Goal: Task Accomplishment & Management: Complete application form

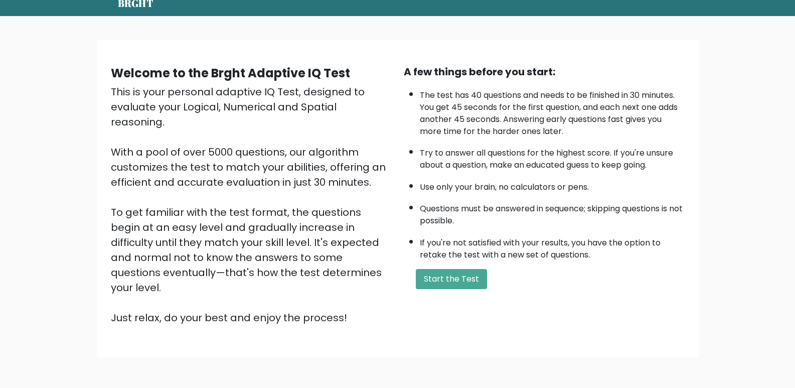
scroll to position [22, 0]
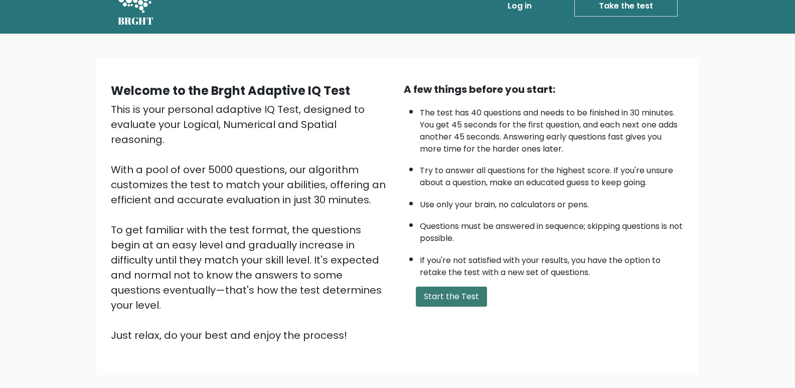
click at [444, 290] on button "Start the Test" at bounding box center [451, 296] width 71 height 20
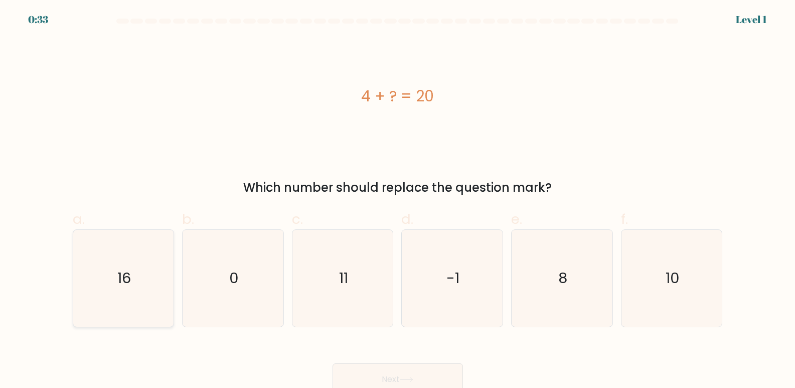
click at [134, 278] on icon "16" at bounding box center [123, 278] width 97 height 97
click at [398, 201] on input "a. 16" at bounding box center [398, 197] width 1 height 7
radio input "true"
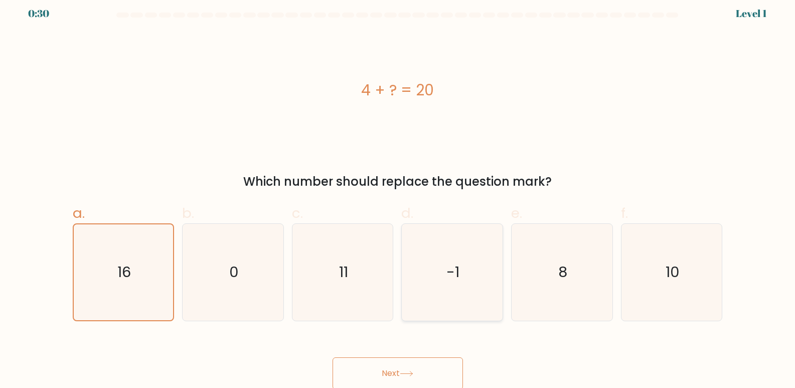
scroll to position [8, 0]
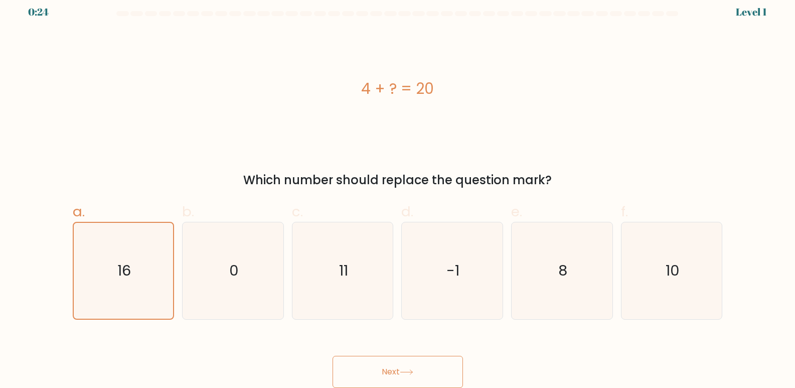
click at [407, 373] on icon at bounding box center [407, 372] width 14 height 6
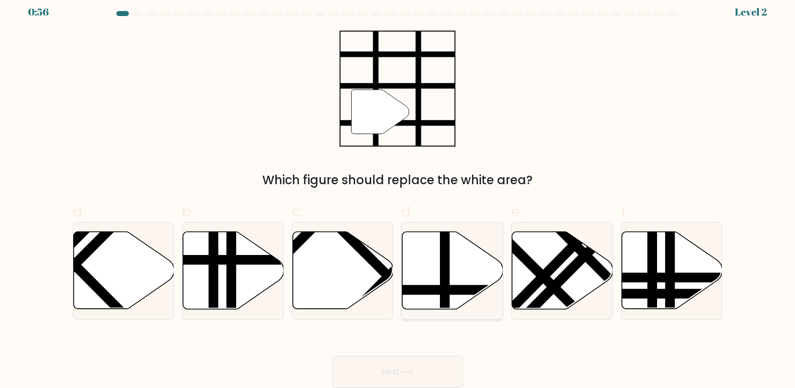
click at [445, 267] on line at bounding box center [445, 229] width 0 height 203
click at [398, 193] on input "d." at bounding box center [398, 190] width 1 height 7
radio input "true"
click at [394, 379] on button "Next" at bounding box center [398, 372] width 130 height 32
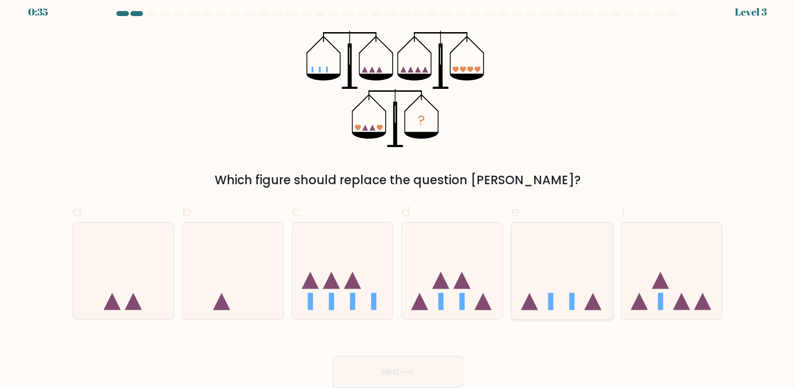
click at [557, 280] on icon at bounding box center [562, 270] width 101 height 83
click at [398, 193] on input "e." at bounding box center [398, 190] width 1 height 7
radio input "true"
click at [417, 368] on button "Next" at bounding box center [398, 372] width 130 height 32
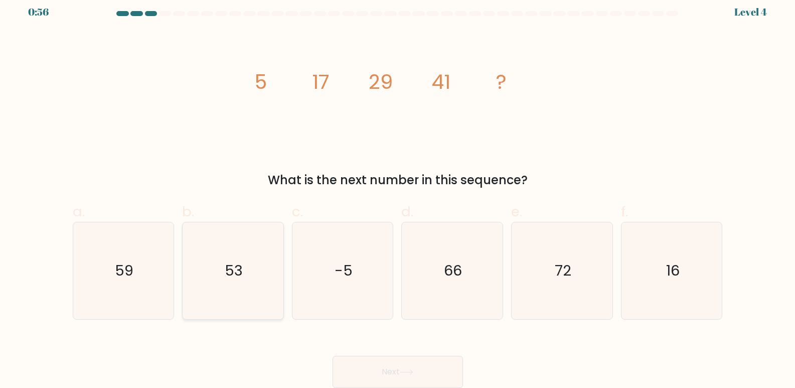
click at [236, 281] on icon "53" at bounding box center [233, 270] width 97 height 97
click at [398, 193] on input "b. 53" at bounding box center [398, 190] width 1 height 7
radio input "true"
click at [410, 377] on button "Next" at bounding box center [398, 372] width 130 height 32
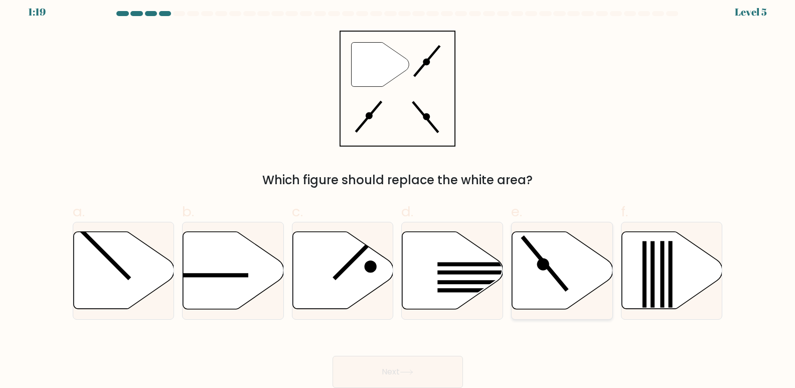
click at [559, 282] on line at bounding box center [545, 264] width 45 height 54
click at [398, 193] on input "e." at bounding box center [398, 190] width 1 height 7
radio input "true"
click at [410, 375] on icon at bounding box center [407, 372] width 14 height 6
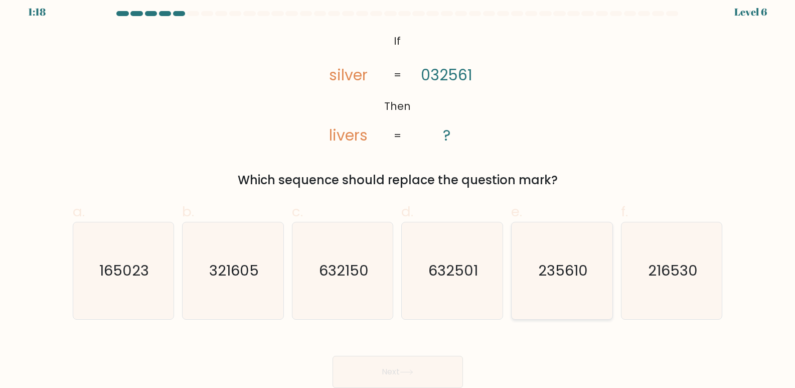
click at [535, 257] on icon "235610" at bounding box center [562, 270] width 97 height 97
click at [398, 193] on input "e. 235610" at bounding box center [398, 190] width 1 height 7
radio input "true"
click at [410, 373] on icon at bounding box center [407, 372] width 14 height 6
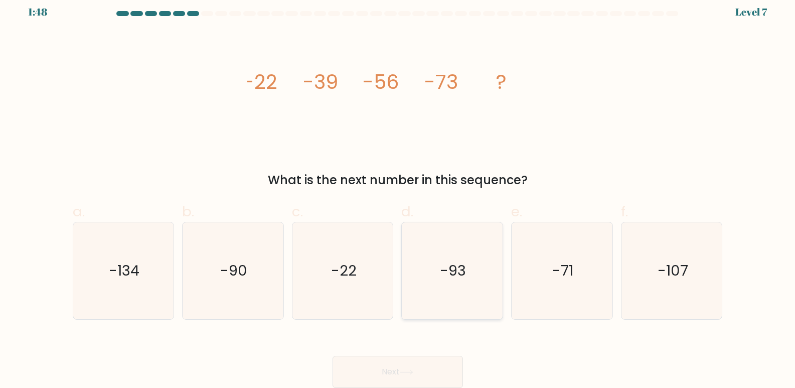
click at [425, 275] on icon "-93" at bounding box center [452, 270] width 97 height 97
click at [398, 193] on input "d. -93" at bounding box center [398, 190] width 1 height 7
radio input "true"
click at [417, 381] on button "Next" at bounding box center [398, 372] width 130 height 32
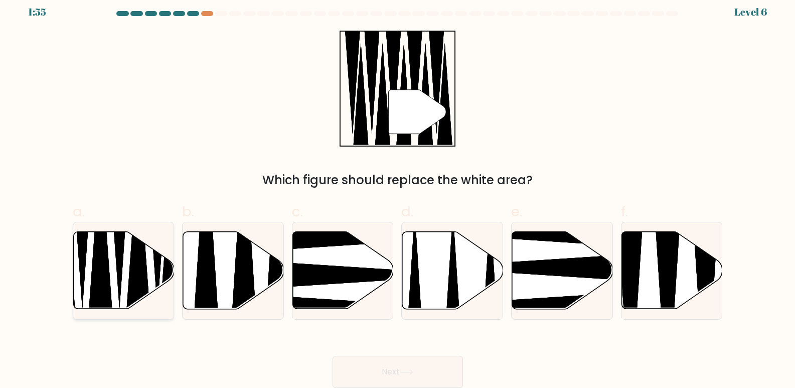
click at [124, 257] on icon at bounding box center [123, 270] width 101 height 77
click at [398, 193] on input "a." at bounding box center [398, 190] width 1 height 7
radio input "true"
click at [428, 370] on button "Next" at bounding box center [398, 372] width 130 height 32
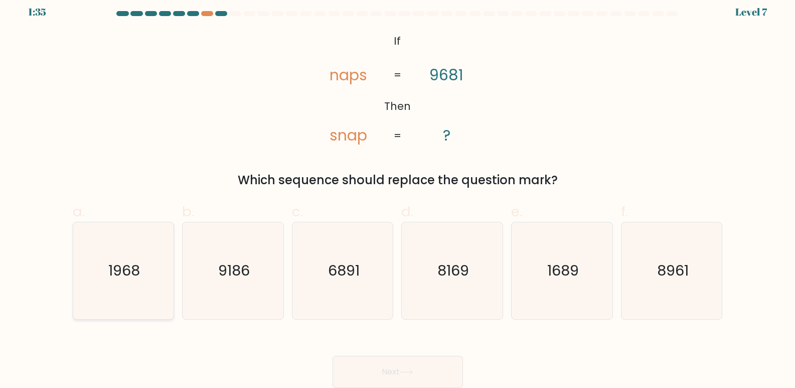
click at [142, 276] on icon "1968" at bounding box center [123, 270] width 97 height 97
click at [398, 193] on input "a. 1968" at bounding box center [398, 190] width 1 height 7
radio input "true"
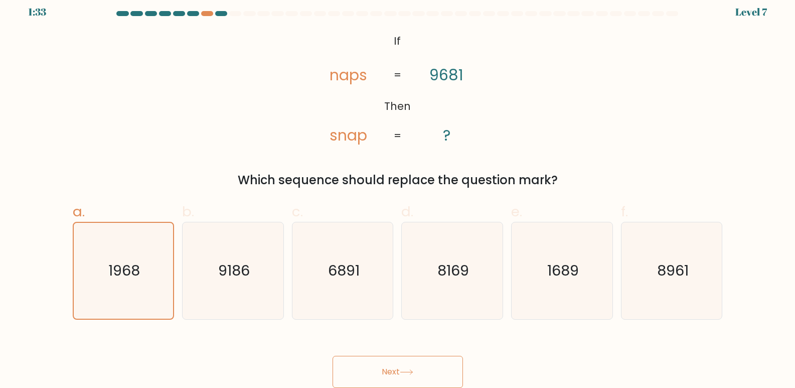
click at [405, 372] on icon at bounding box center [407, 372] width 14 height 6
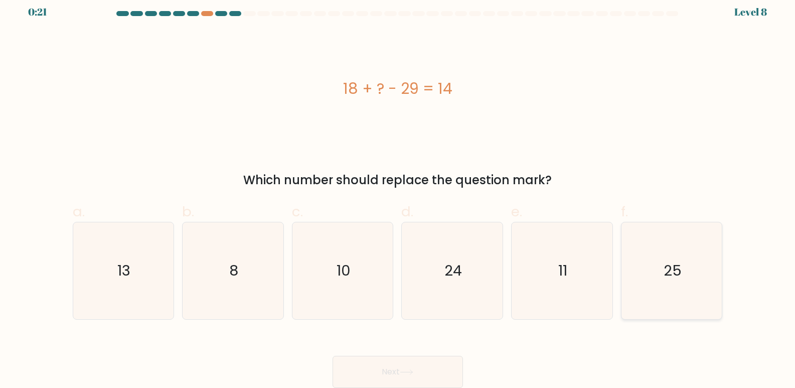
click at [692, 278] on icon "25" at bounding box center [672, 270] width 97 height 97
click at [398, 193] on input "f. 25" at bounding box center [398, 190] width 1 height 7
radio input "true"
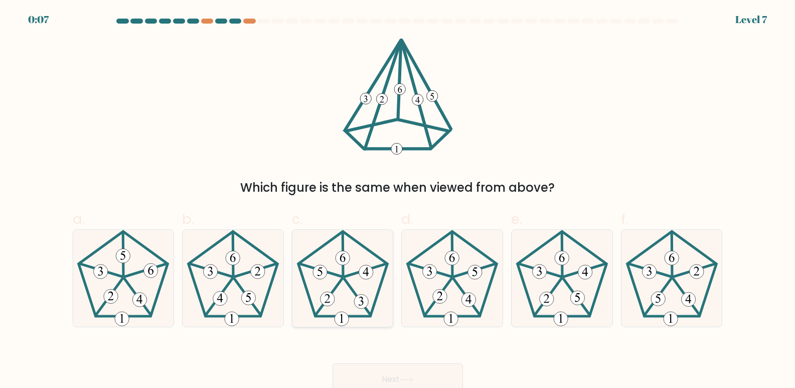
click at [338, 306] on icon at bounding box center [342, 278] width 97 height 97
click at [398, 201] on input "c." at bounding box center [398, 197] width 1 height 7
radio input "true"
click at [453, 296] on icon at bounding box center [452, 278] width 97 height 97
click at [398, 201] on input "d." at bounding box center [398, 197] width 1 height 7
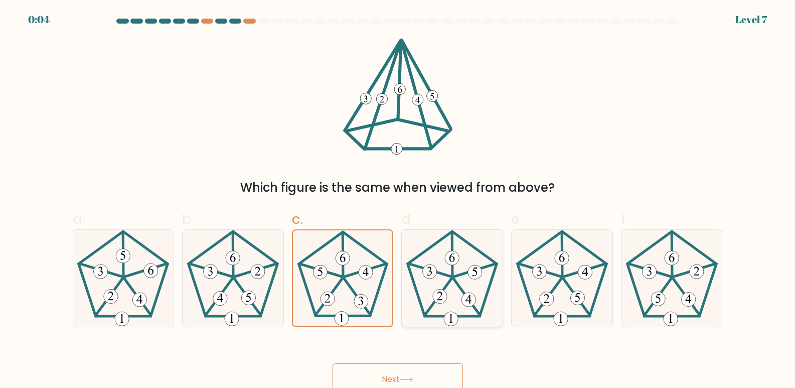
radio input "true"
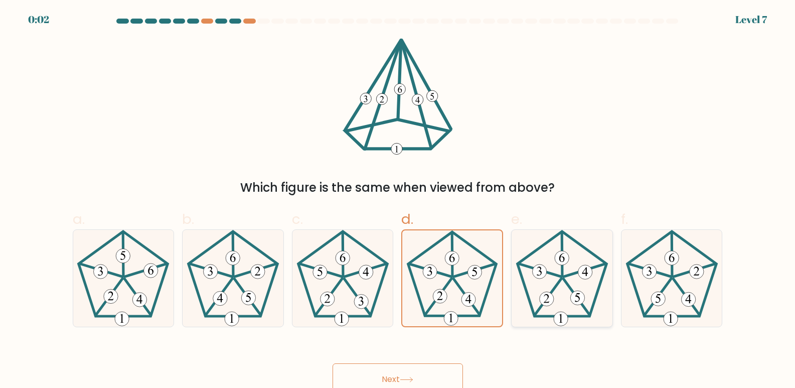
click at [547, 287] on icon at bounding box center [562, 278] width 97 height 97
click at [398, 201] on input "e." at bounding box center [398, 197] width 1 height 7
radio input "true"
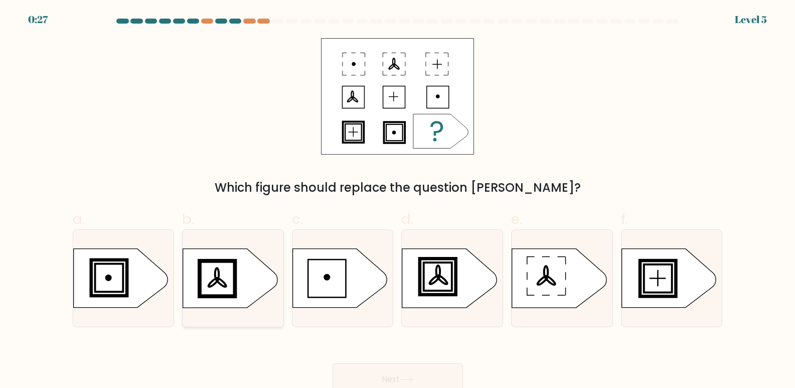
click at [242, 276] on icon at bounding box center [230, 278] width 94 height 59
click at [398, 201] on input "b." at bounding box center [398, 197] width 1 height 7
radio input "true"
click at [445, 270] on icon at bounding box center [449, 278] width 94 height 59
click at [398, 201] on input "d." at bounding box center [398, 197] width 1 height 7
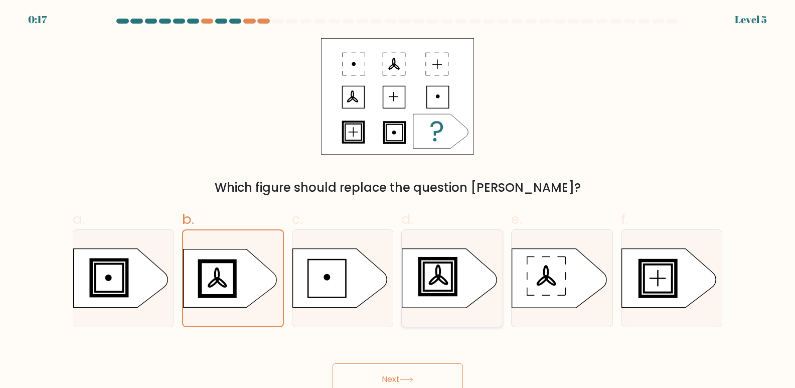
radio input "true"
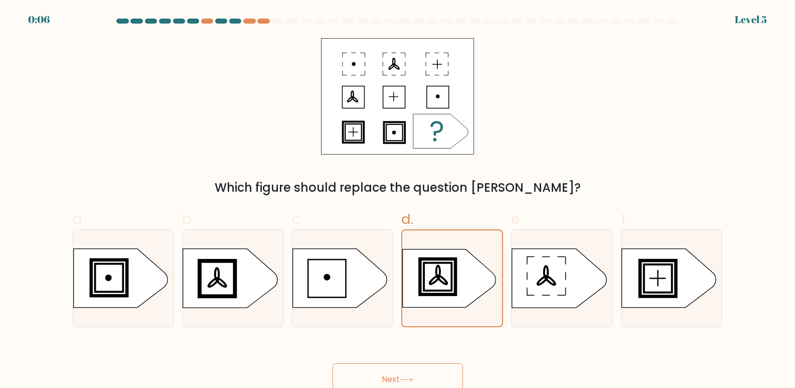
click at [400, 375] on button "Next" at bounding box center [398, 379] width 130 height 32
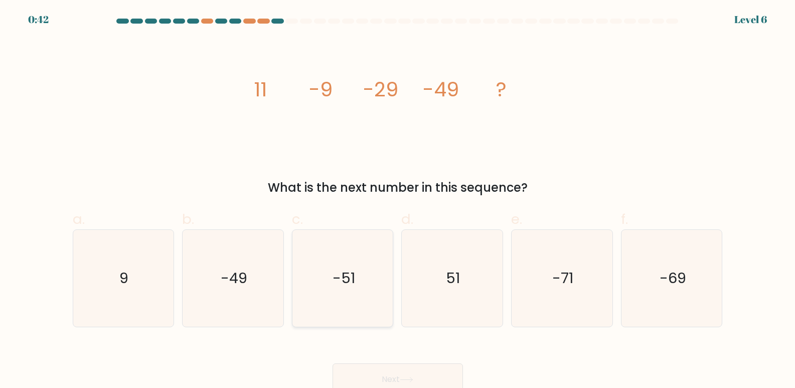
click at [323, 278] on icon "-51" at bounding box center [342, 278] width 97 height 97
click at [398, 201] on input "c. -51" at bounding box center [398, 197] width 1 height 7
radio input "true"
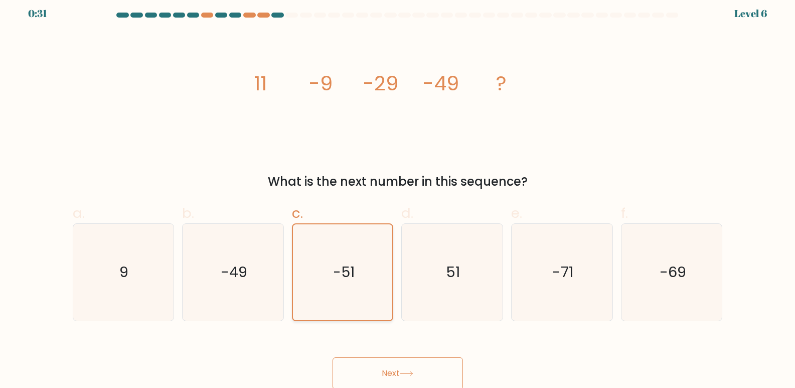
scroll to position [8, 0]
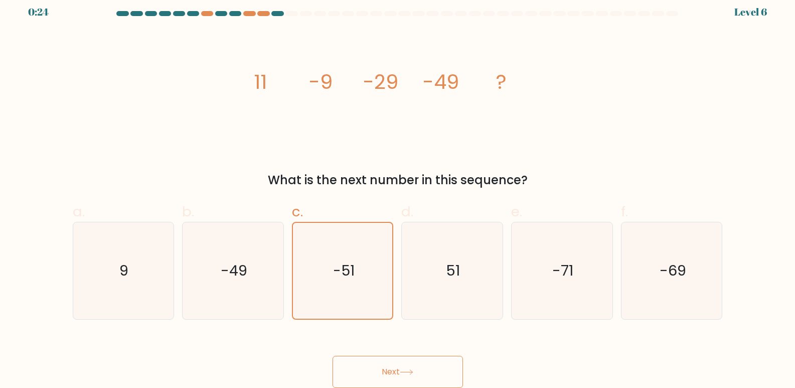
click at [407, 383] on button "Next" at bounding box center [398, 372] width 130 height 32
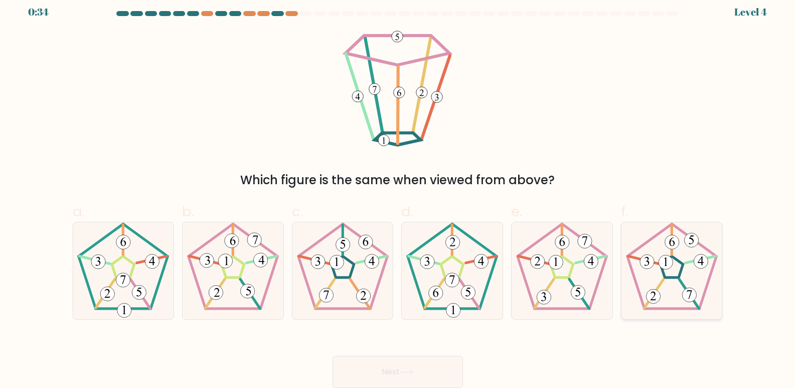
click at [651, 273] on icon at bounding box center [672, 270] width 97 height 97
click at [398, 193] on input "f." at bounding box center [398, 190] width 1 height 7
radio input "true"
click at [383, 373] on button "Next" at bounding box center [398, 372] width 130 height 32
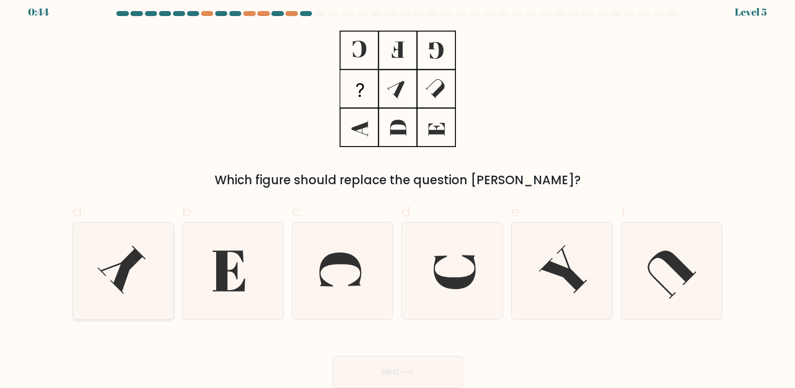
click at [142, 261] on icon at bounding box center [123, 270] width 97 height 97
click at [398, 193] on input "a." at bounding box center [398, 190] width 1 height 7
radio input "true"
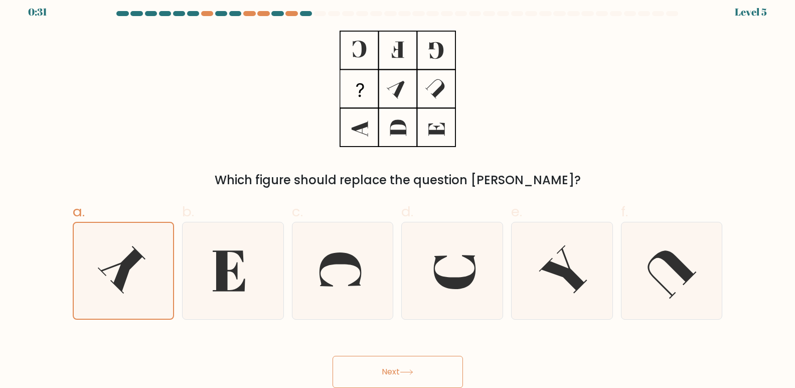
click at [388, 380] on button "Next" at bounding box center [398, 372] width 130 height 32
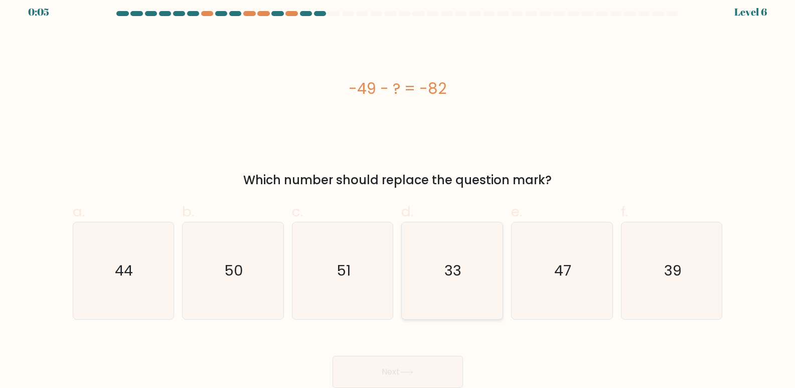
click at [466, 288] on icon "33" at bounding box center [452, 270] width 97 height 97
click at [398, 193] on input "d. 33" at bounding box center [398, 190] width 1 height 7
radio input "true"
click at [389, 381] on button "Next" at bounding box center [398, 372] width 130 height 32
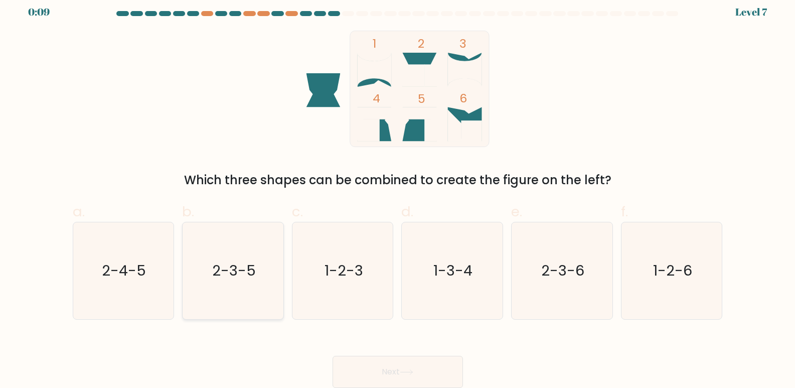
click at [228, 277] on text "2-3-5" at bounding box center [234, 271] width 44 height 20
click at [398, 193] on input "b. 2-3-5" at bounding box center [398, 190] width 1 height 7
radio input "true"
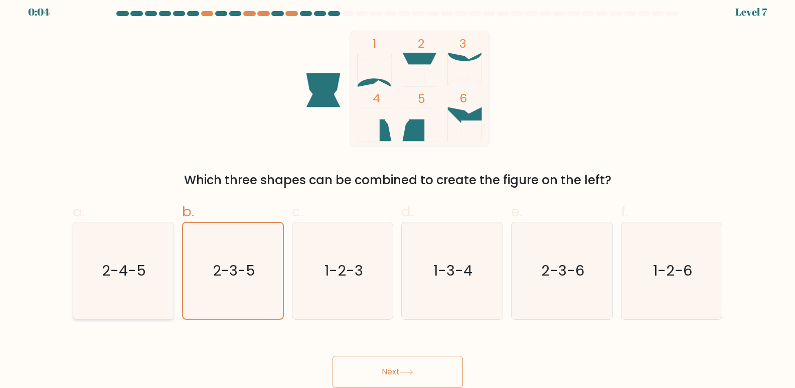
click at [132, 263] on text "2-4-5" at bounding box center [124, 271] width 44 height 20
click at [398, 193] on input "a. 2-4-5" at bounding box center [398, 190] width 1 height 7
radio input "true"
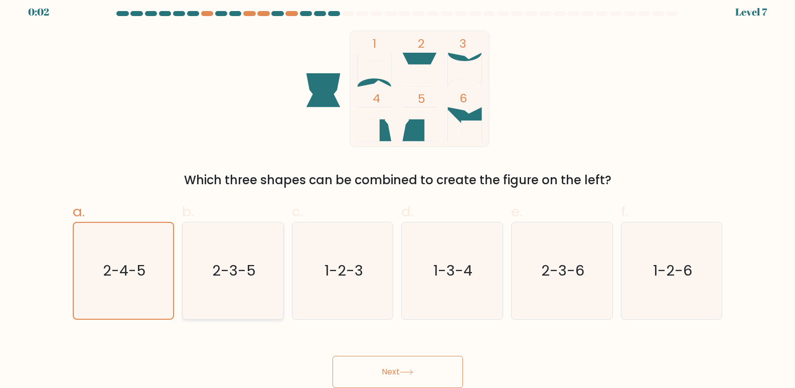
click at [212, 257] on icon "2-3-5" at bounding box center [233, 270] width 97 height 97
click at [398, 193] on input "b. 2-3-5" at bounding box center [398, 190] width 1 height 7
radio input "true"
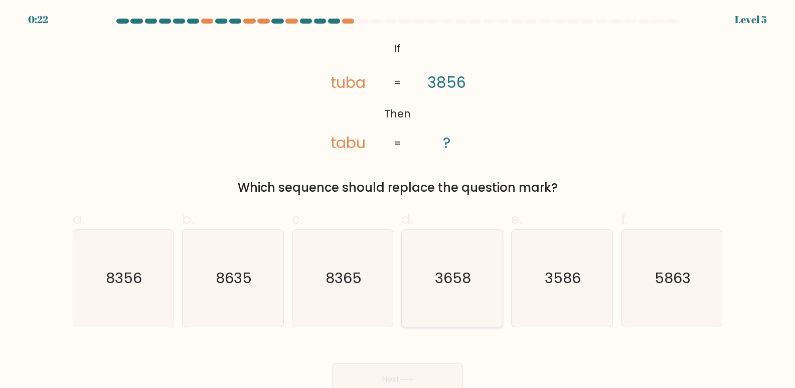
click at [466, 280] on text "3658" at bounding box center [453, 278] width 36 height 20
click at [398, 201] on input "d. 3658" at bounding box center [398, 197] width 1 height 7
radio input "true"
click at [416, 373] on button "Next" at bounding box center [398, 379] width 130 height 32
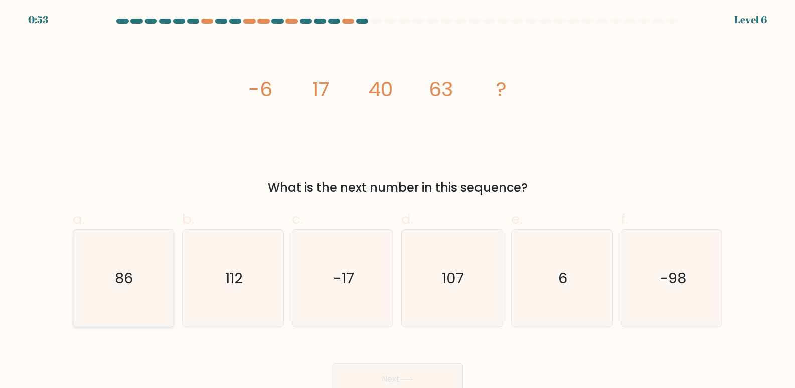
click at [151, 288] on icon "86" at bounding box center [123, 278] width 97 height 97
click at [398, 201] on input "a. 86" at bounding box center [398, 197] width 1 height 7
radio input "true"
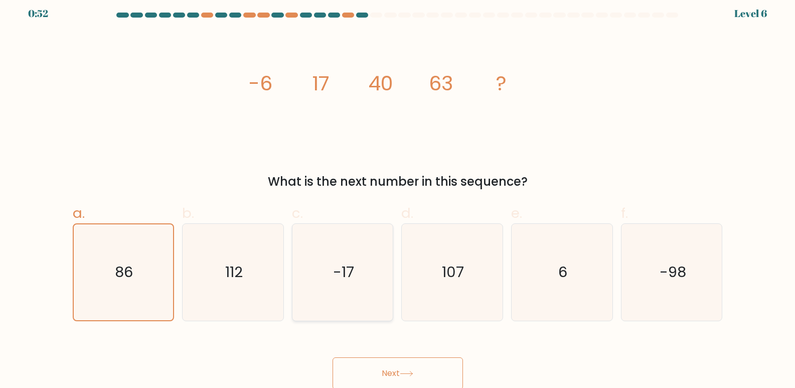
scroll to position [8, 0]
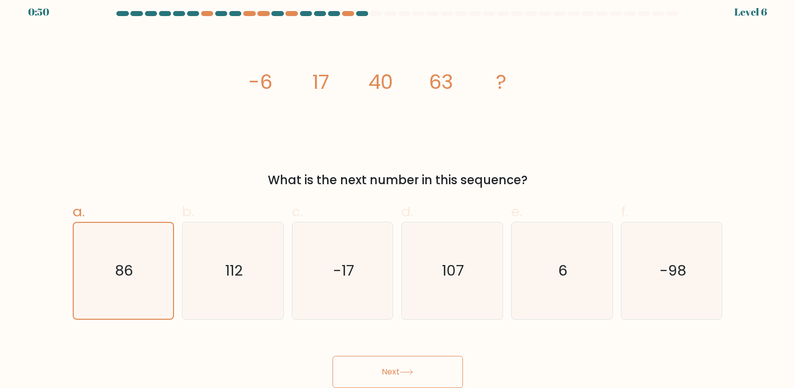
click at [369, 363] on button "Next" at bounding box center [398, 372] width 130 height 32
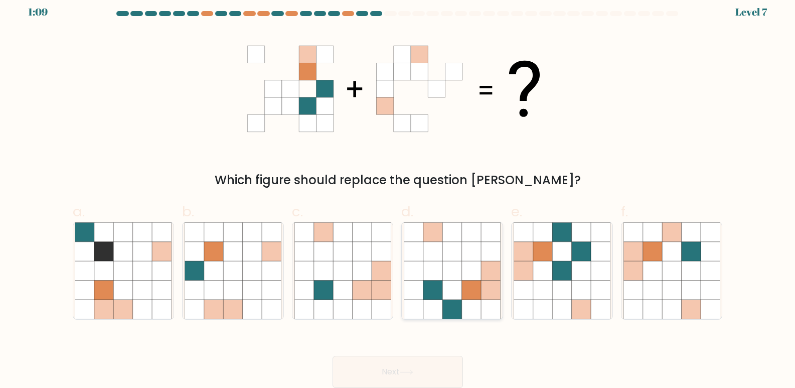
click at [410, 288] on icon at bounding box center [413, 289] width 19 height 19
click at [398, 193] on input "d." at bounding box center [398, 190] width 1 height 7
radio input "true"
click at [382, 373] on button "Next" at bounding box center [398, 372] width 130 height 32
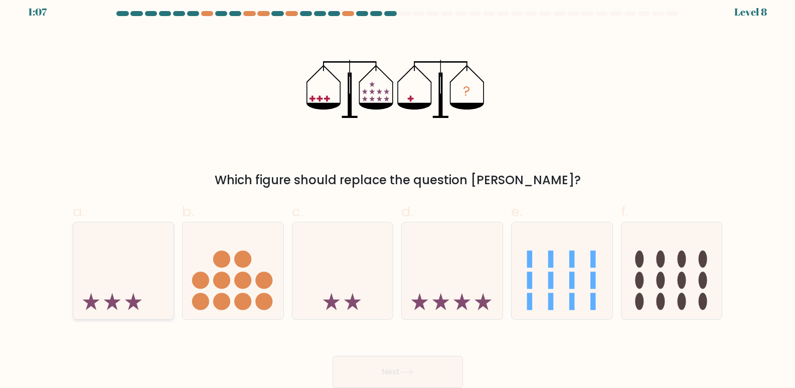
drag, startPoint x: 111, startPoint y: 282, endPoint x: 131, endPoint y: 282, distance: 20.1
click at [118, 281] on icon at bounding box center [123, 270] width 101 height 83
click at [398, 193] on input "a." at bounding box center [398, 190] width 1 height 7
radio input "true"
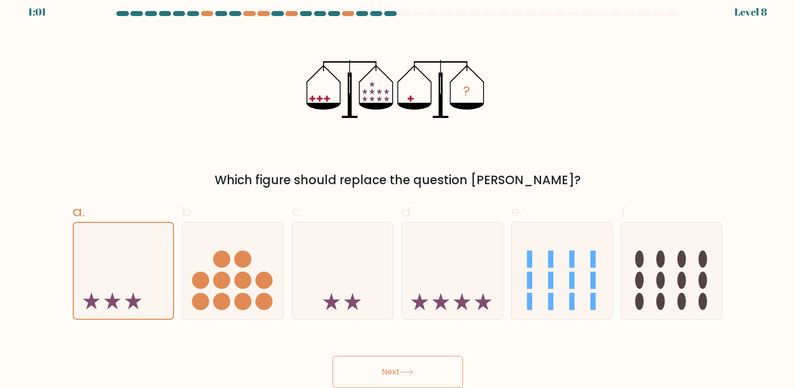
click at [364, 373] on button "Next" at bounding box center [398, 372] width 130 height 32
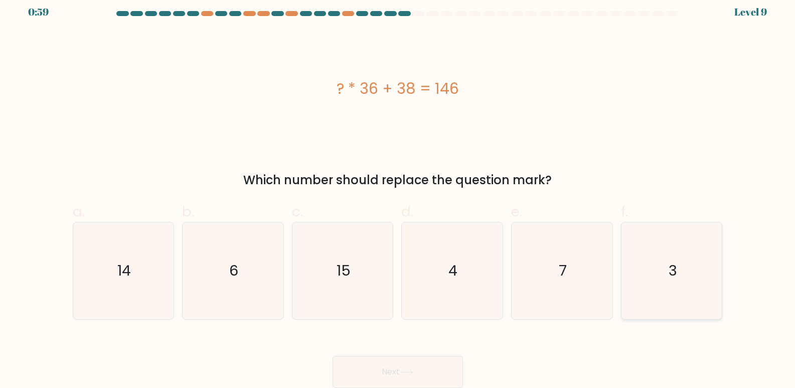
click at [675, 266] on text "3" at bounding box center [673, 271] width 9 height 20
click at [398, 193] on input "f. 3" at bounding box center [398, 190] width 1 height 7
radio input "true"
click at [431, 371] on button "Next" at bounding box center [398, 372] width 130 height 32
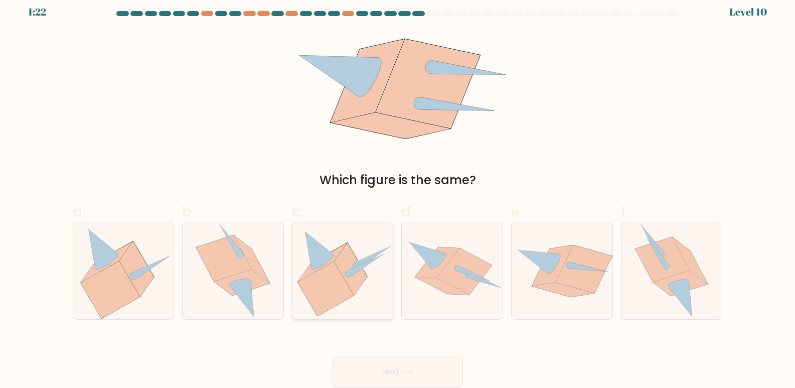
click at [359, 251] on icon at bounding box center [342, 271] width 101 height 92
click at [398, 193] on input "c." at bounding box center [398, 190] width 1 height 7
radio input "true"
click at [397, 377] on button "Next" at bounding box center [398, 372] width 130 height 32
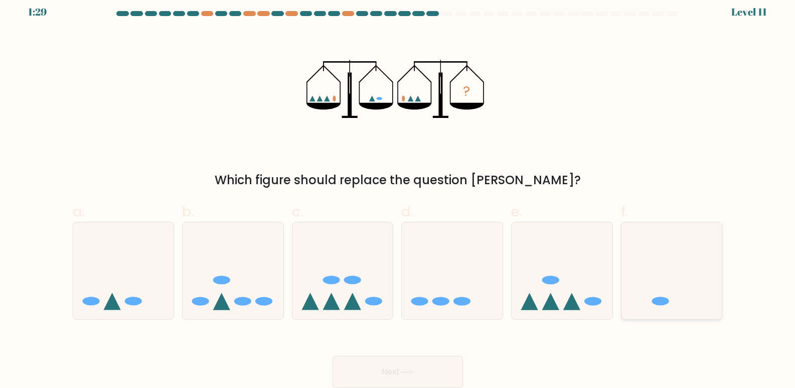
click at [676, 294] on icon at bounding box center [672, 270] width 101 height 83
click at [398, 193] on input "f." at bounding box center [398, 190] width 1 height 7
radio input "true"
click at [401, 368] on button "Next" at bounding box center [398, 372] width 130 height 32
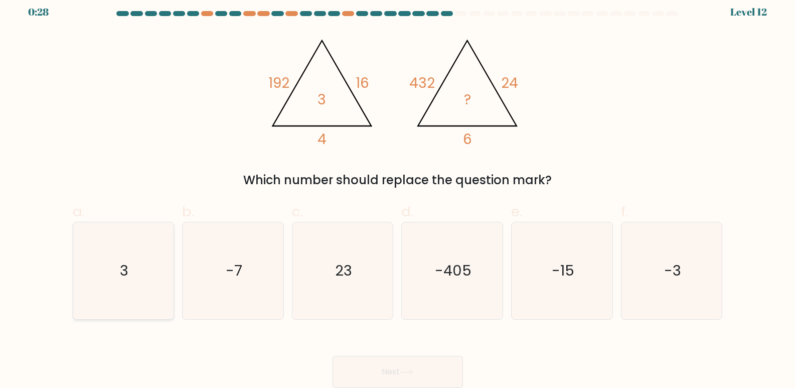
click at [131, 276] on icon "3" at bounding box center [123, 270] width 97 height 97
click at [398, 193] on input "a. 3" at bounding box center [398, 190] width 1 height 7
radio input "true"
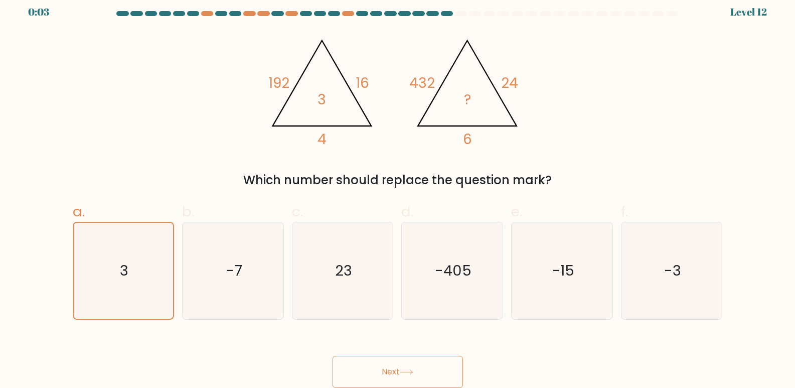
click at [412, 372] on icon at bounding box center [406, 372] width 12 height 5
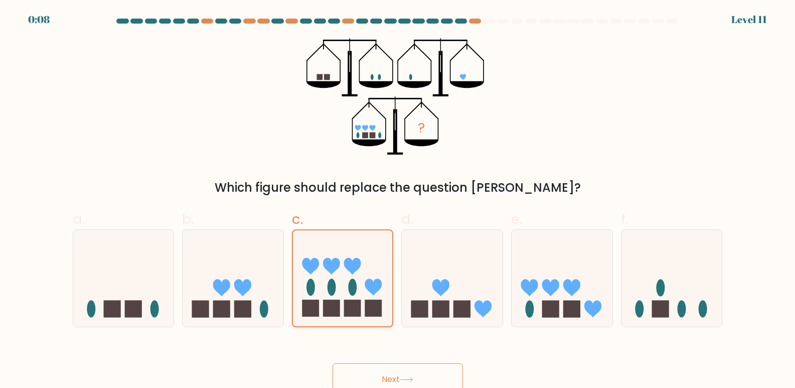
click at [373, 303] on rect at bounding box center [373, 308] width 17 height 17
click at [398, 201] on input "c." at bounding box center [398, 197] width 1 height 7
click at [406, 381] on icon at bounding box center [407, 380] width 14 height 6
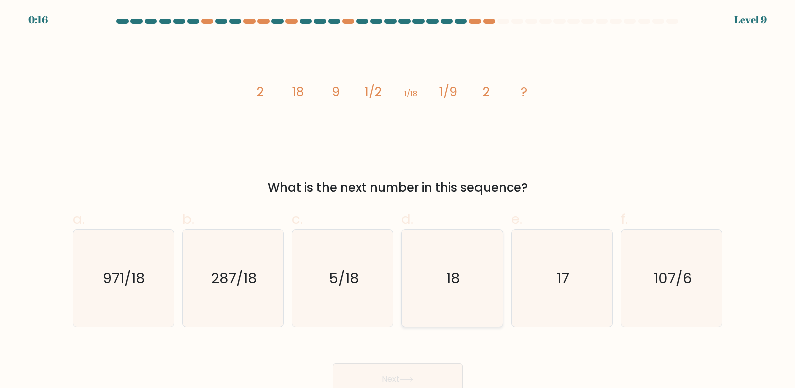
click at [447, 300] on icon "18" at bounding box center [452, 278] width 97 height 97
click at [398, 201] on input "d. 18" at bounding box center [398, 197] width 1 height 7
radio input "true"
click at [394, 381] on button "Next" at bounding box center [398, 379] width 130 height 32
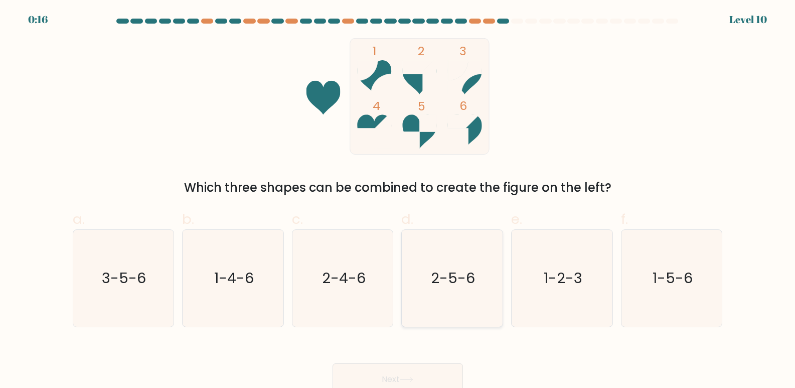
click at [475, 293] on icon "2-5-6" at bounding box center [452, 278] width 97 height 97
click at [398, 201] on input "d. 2-5-6" at bounding box center [398, 197] width 1 height 7
radio input "true"
click at [374, 292] on icon "2-4-6" at bounding box center [342, 278] width 97 height 97
click at [398, 201] on input "c. 2-4-6" at bounding box center [398, 197] width 1 height 7
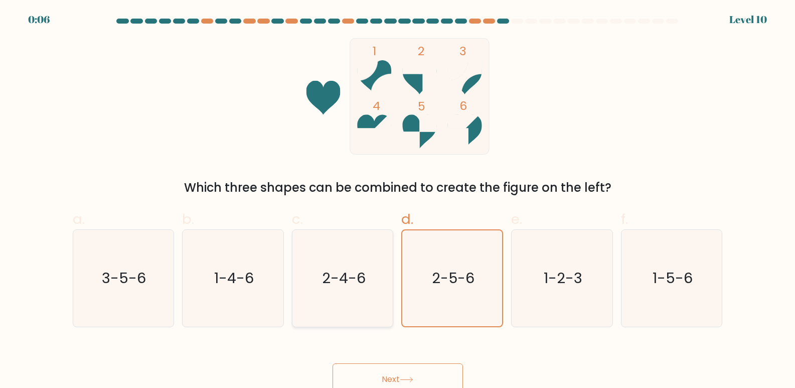
radio input "true"
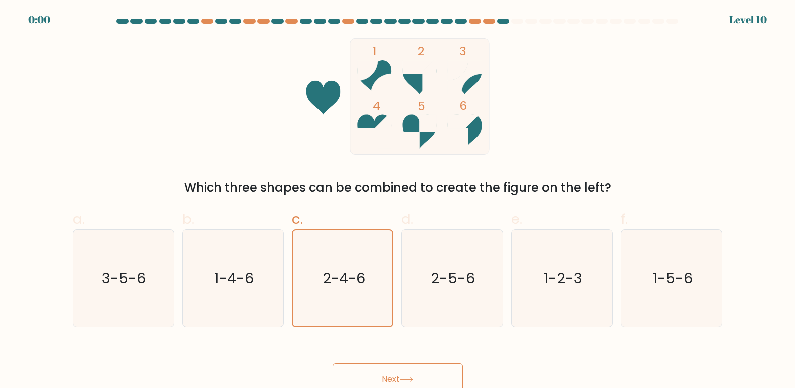
click at [404, 225] on span "d." at bounding box center [407, 219] width 12 height 20
click at [398, 201] on input "d. 2-5-6" at bounding box center [398, 197] width 1 height 7
radio input "true"
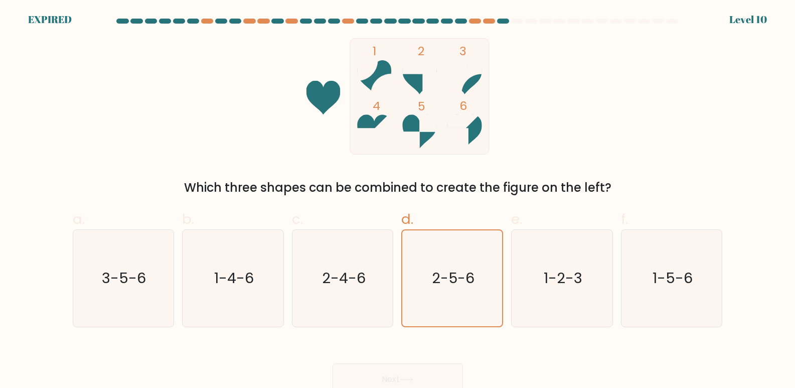
click at [390, 372] on div "Next" at bounding box center [398, 367] width 662 height 56
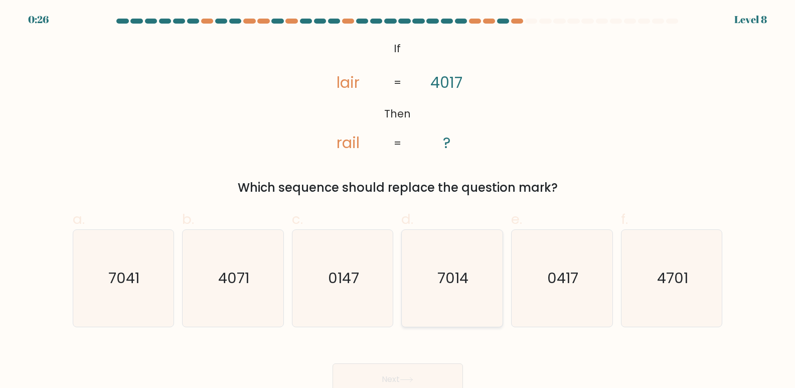
click at [465, 293] on icon "7014" at bounding box center [452, 278] width 97 height 97
click at [398, 201] on input "d. 7014" at bounding box center [398, 197] width 1 height 7
radio input "true"
click at [401, 383] on button "Next" at bounding box center [398, 379] width 130 height 32
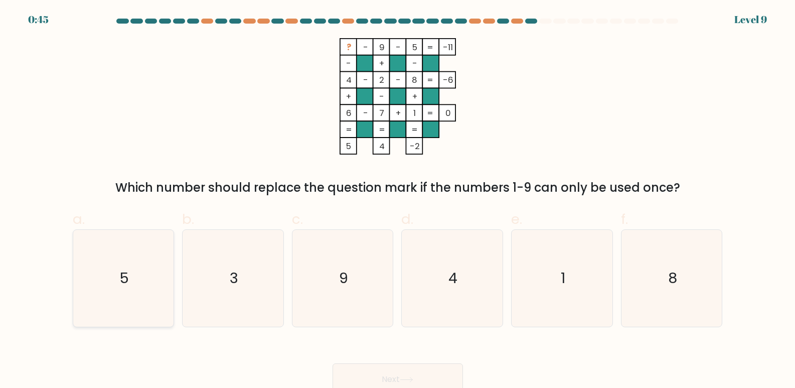
click at [112, 295] on icon "5" at bounding box center [123, 278] width 97 height 97
click at [398, 201] on input "a. 5" at bounding box center [398, 197] width 1 height 7
radio input "true"
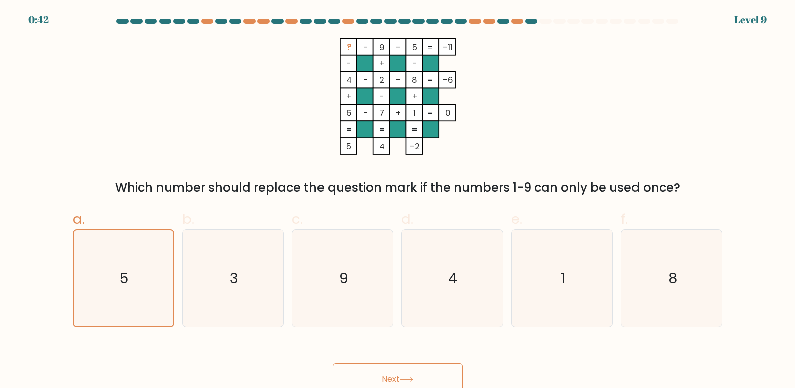
click at [392, 384] on button "Next" at bounding box center [398, 379] width 130 height 32
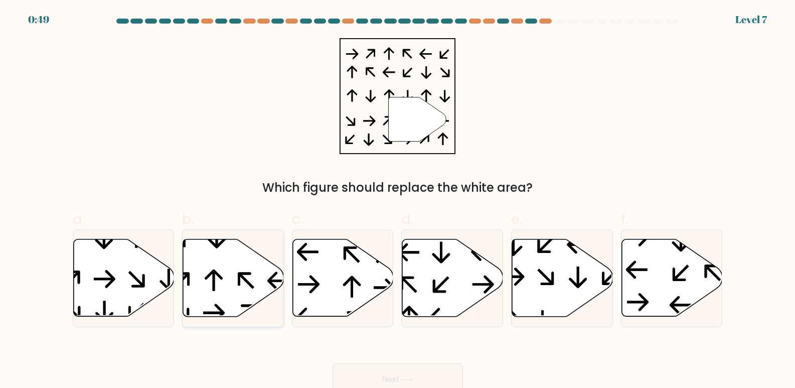
click at [227, 285] on icon at bounding box center [233, 277] width 101 height 77
click at [398, 201] on input "b." at bounding box center [398, 197] width 1 height 7
radio input "true"
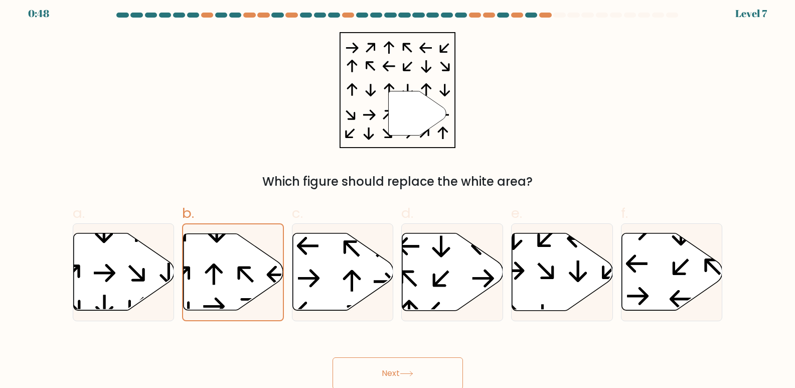
scroll to position [8, 0]
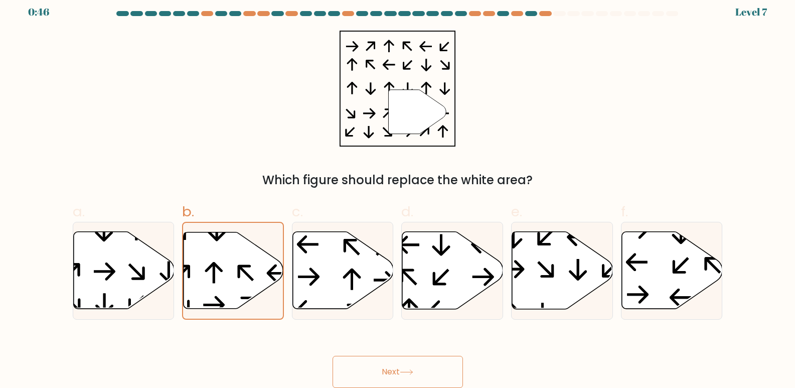
click at [388, 369] on button "Next" at bounding box center [398, 372] width 130 height 32
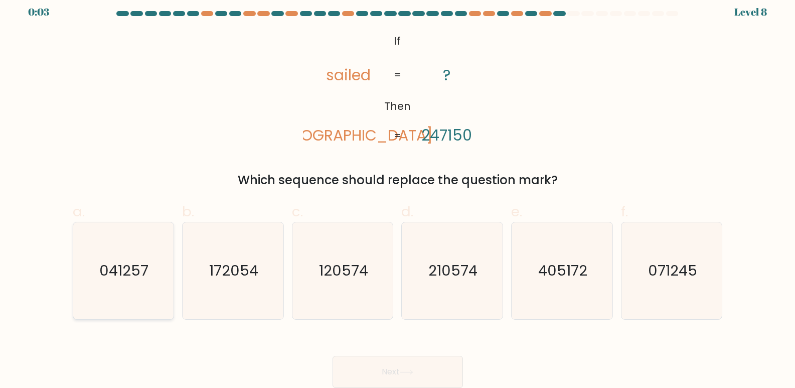
click at [162, 260] on icon "041257" at bounding box center [123, 270] width 97 height 97
click at [398, 193] on input "a. 041257" at bounding box center [398, 190] width 1 height 7
radio input "true"
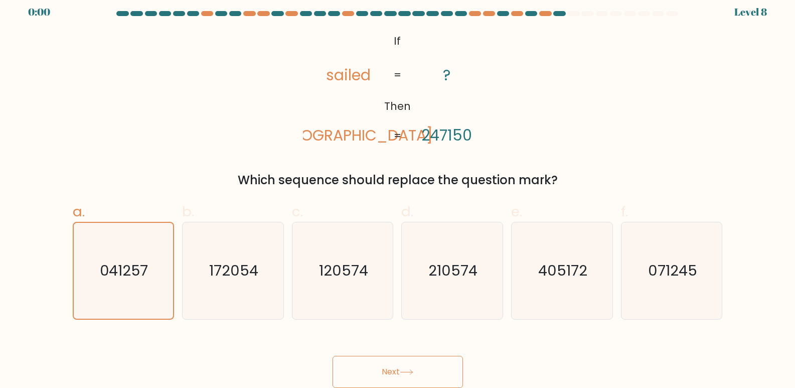
click at [368, 373] on button "Next" at bounding box center [398, 372] width 130 height 32
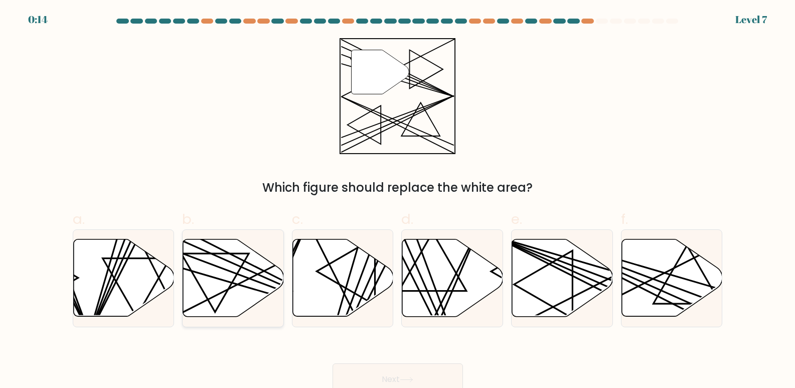
click at [248, 281] on icon at bounding box center [233, 277] width 101 height 77
click at [398, 201] on input "b." at bounding box center [398, 197] width 1 height 7
radio input "true"
click at [429, 377] on button "Next" at bounding box center [398, 379] width 130 height 32
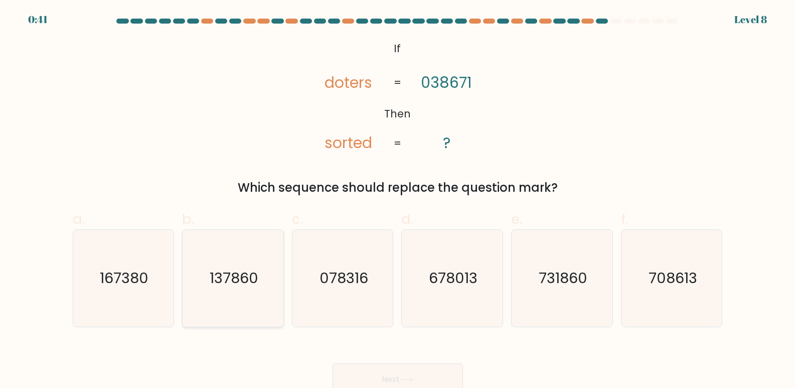
click at [257, 280] on text "137860" at bounding box center [234, 278] width 49 height 20
click at [398, 201] on input "b. 137860" at bounding box center [398, 197] width 1 height 7
radio input "true"
click at [420, 378] on button "Next" at bounding box center [398, 379] width 130 height 32
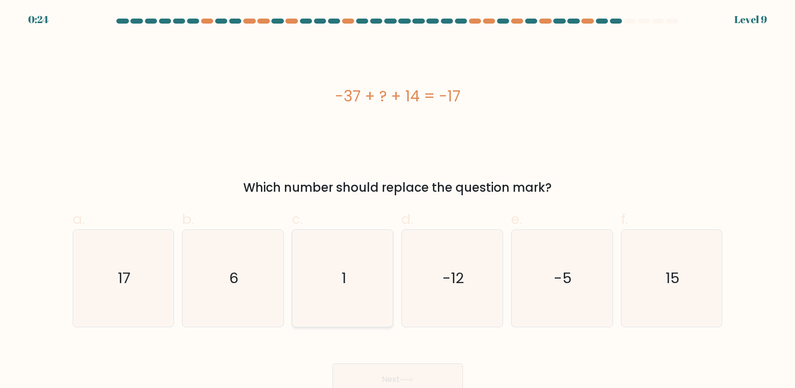
drag, startPoint x: 247, startPoint y: 282, endPoint x: 297, endPoint y: 276, distance: 50.5
click at [249, 280] on icon "6" at bounding box center [233, 278] width 97 height 97
click at [398, 201] on input "b. 6" at bounding box center [398, 197] width 1 height 7
radio input "true"
click at [391, 377] on button "Next" at bounding box center [398, 379] width 130 height 32
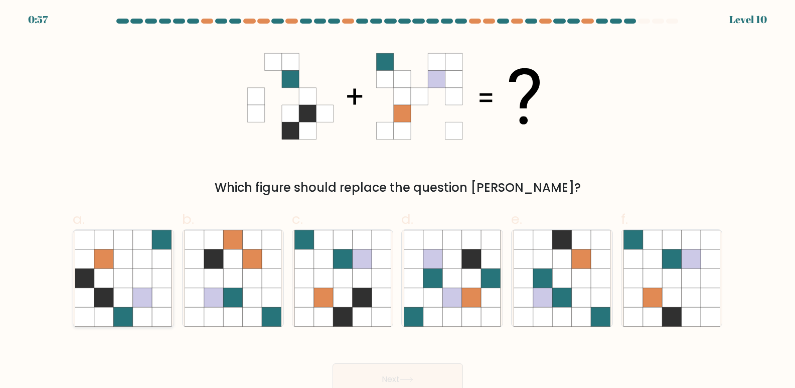
drag, startPoint x: 107, startPoint y: 288, endPoint x: 118, endPoint y: 282, distance: 12.3
click at [113, 283] on icon at bounding box center [123, 278] width 97 height 97
click at [398, 201] on input "a." at bounding box center [398, 197] width 1 height 7
radio input "true"
click at [408, 375] on button "Next" at bounding box center [398, 379] width 130 height 32
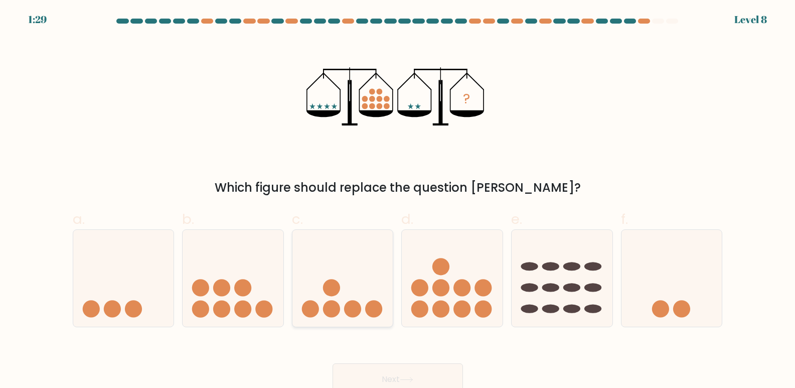
drag, startPoint x: 350, startPoint y: 296, endPoint x: 362, endPoint y: 296, distance: 11.5
click at [351, 296] on icon at bounding box center [342, 278] width 101 height 83
click at [398, 201] on input "c." at bounding box center [398, 197] width 1 height 7
radio input "true"
click at [433, 379] on button "Next" at bounding box center [398, 379] width 130 height 32
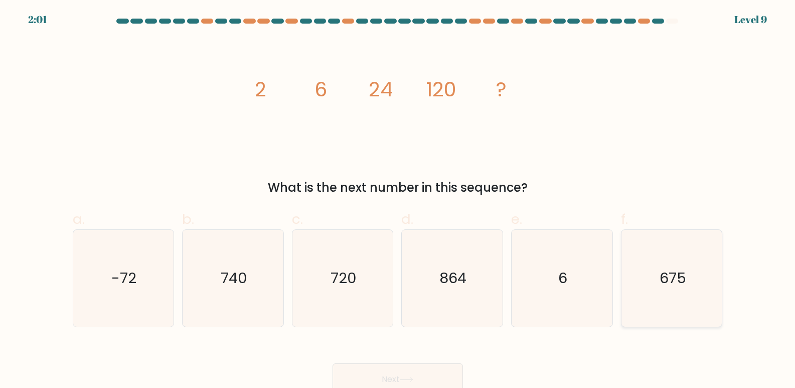
click at [672, 288] on icon "675" at bounding box center [672, 278] width 97 height 97
click at [398, 201] on input "f. 675" at bounding box center [398, 197] width 1 height 7
radio input "true"
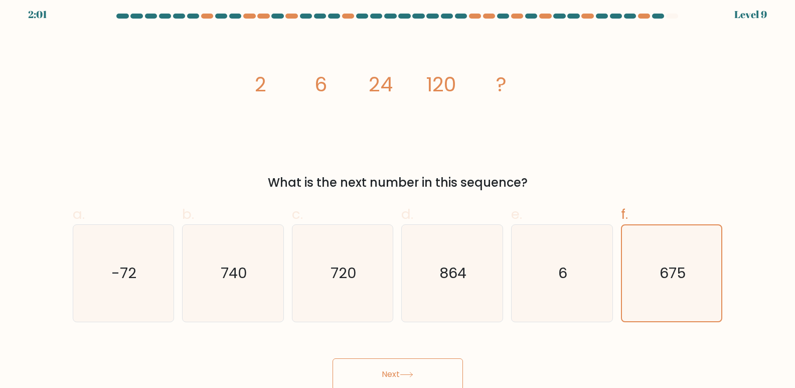
scroll to position [8, 0]
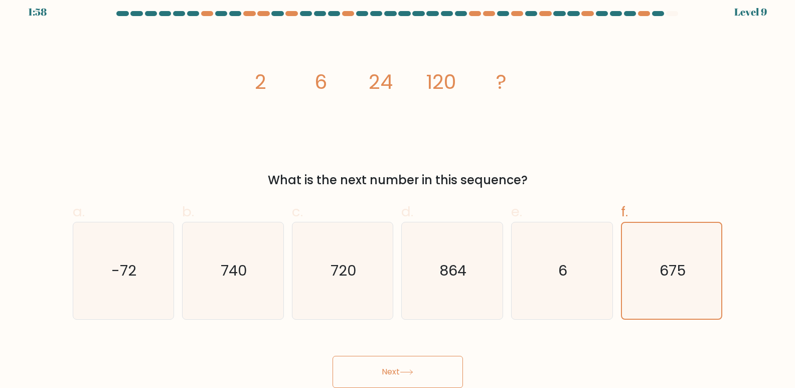
click at [392, 374] on button "Next" at bounding box center [398, 372] width 130 height 32
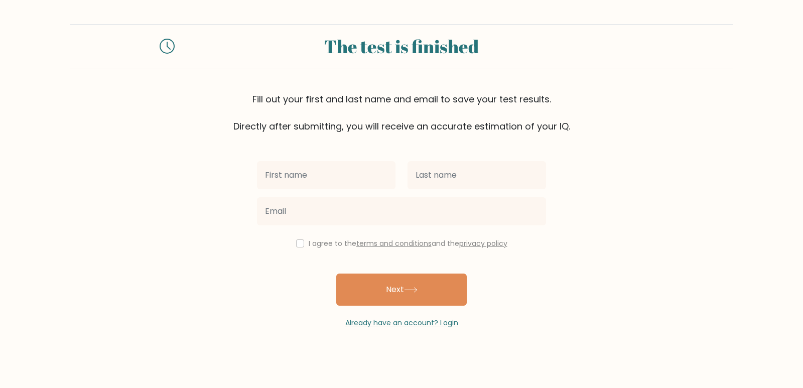
click at [292, 170] on input "text" at bounding box center [326, 175] width 138 height 28
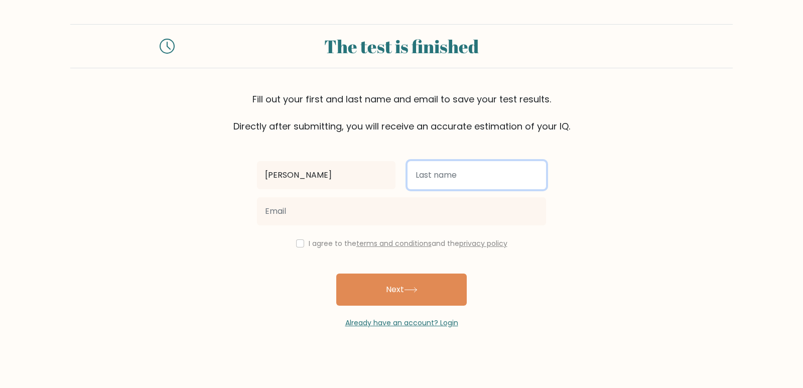
click at [422, 180] on input "text" at bounding box center [476, 175] width 138 height 28
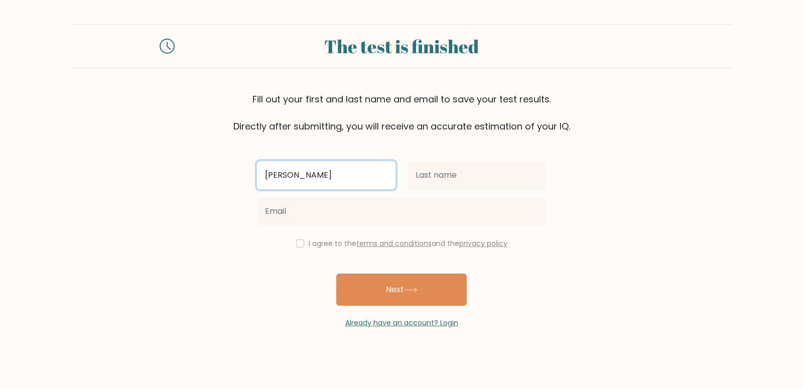
click at [269, 176] on input "[PERSON_NAME]" at bounding box center [326, 175] width 138 height 28
type input "[PERSON_NAME]"
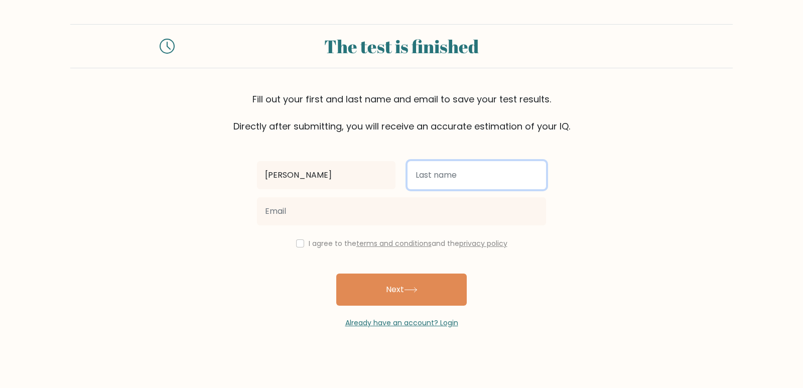
click at [438, 181] on input "text" at bounding box center [476, 175] width 138 height 28
type input "[PERSON_NAME]"
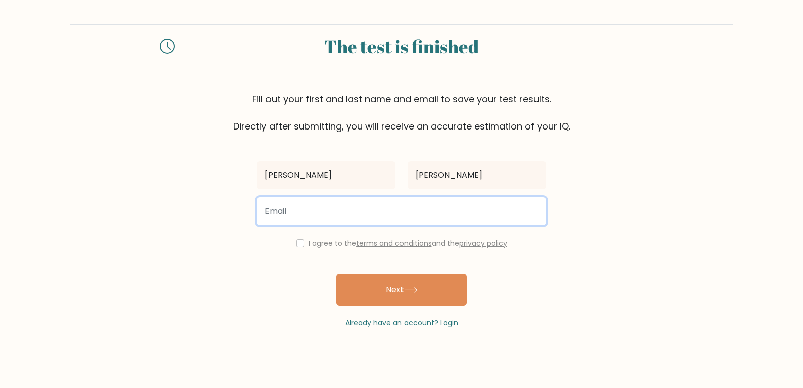
click at [314, 213] on input "email" at bounding box center [401, 211] width 289 height 28
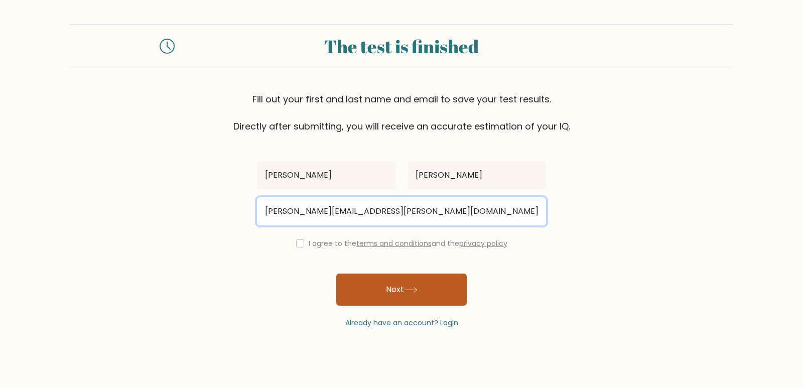
type input "[PERSON_NAME][EMAIL_ADDRESS][PERSON_NAME][DOMAIN_NAME]"
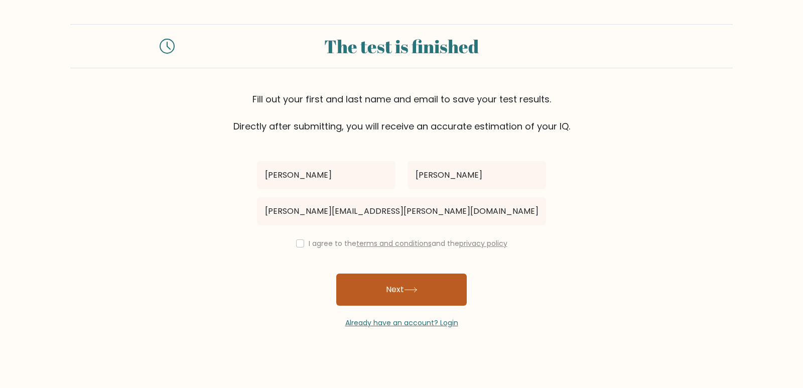
click at [411, 280] on button "Next" at bounding box center [401, 289] width 130 height 32
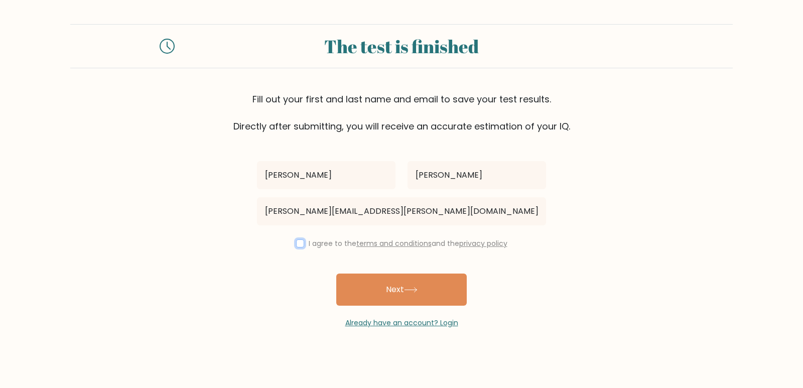
click at [297, 244] on input "checkbox" at bounding box center [300, 243] width 8 height 8
checkbox input "true"
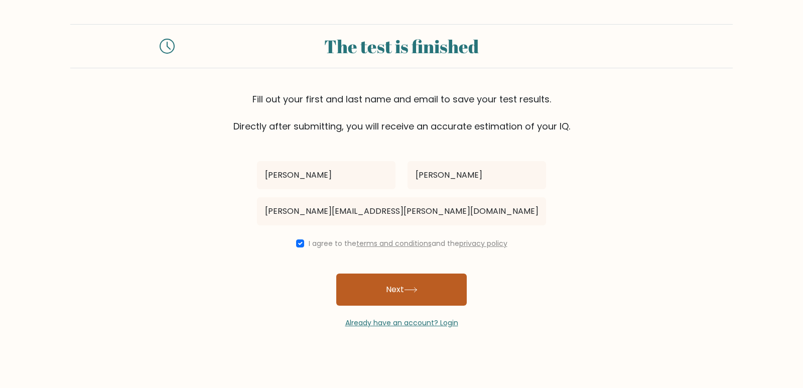
click at [393, 289] on button "Next" at bounding box center [401, 289] width 130 height 32
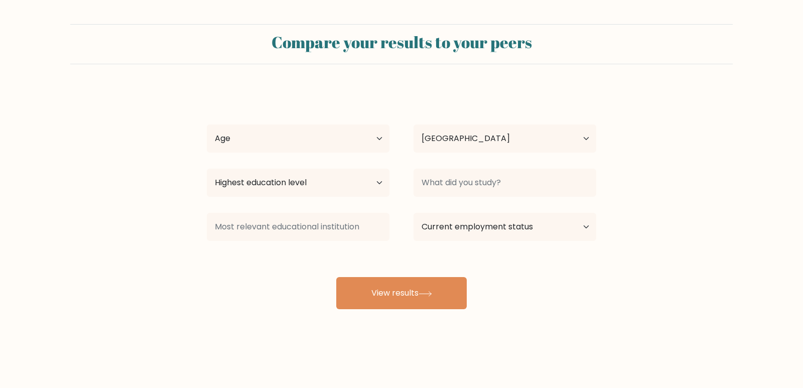
select select "EG"
click at [320, 146] on select "Age Under [DEMOGRAPHIC_DATA] [DEMOGRAPHIC_DATA] [DEMOGRAPHIC_DATA] [DEMOGRAPHIC…" at bounding box center [298, 138] width 183 height 28
select select "25_34"
click at [207, 124] on select "Age Under [DEMOGRAPHIC_DATA] [DEMOGRAPHIC_DATA] [DEMOGRAPHIC_DATA] [DEMOGRAPHIC…" at bounding box center [298, 138] width 183 height 28
click at [313, 186] on select "Highest education level No schooling Primary Lower Secondary Upper Secondary Oc…" at bounding box center [298, 183] width 183 height 28
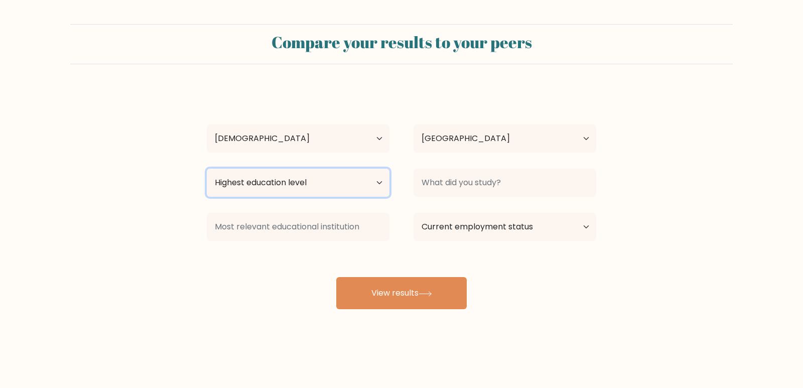
select select "upper_secondary"
click at [207, 169] on select "Highest education level No schooling Primary Lower Secondary Upper Secondary Oc…" at bounding box center [298, 183] width 183 height 28
click at [328, 192] on select "Highest education level No schooling Primary Lower Secondary Upper Secondary Oc…" at bounding box center [298, 183] width 183 height 28
click at [207, 169] on select "Highest education level No schooling Primary Lower Secondary Upper Secondary Oc…" at bounding box center [298, 183] width 183 height 28
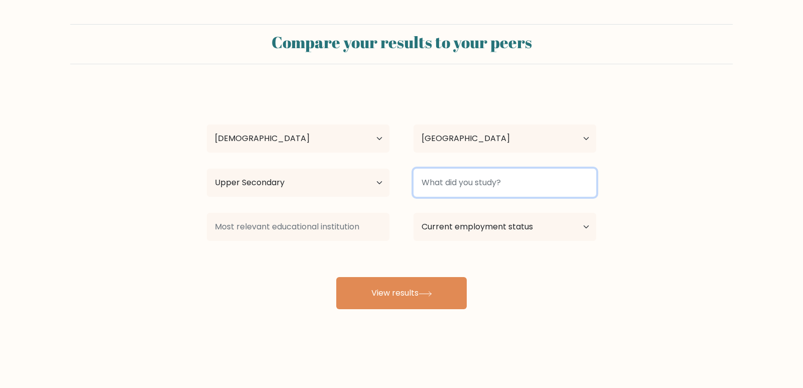
click at [432, 183] on input at bounding box center [504, 183] width 183 height 28
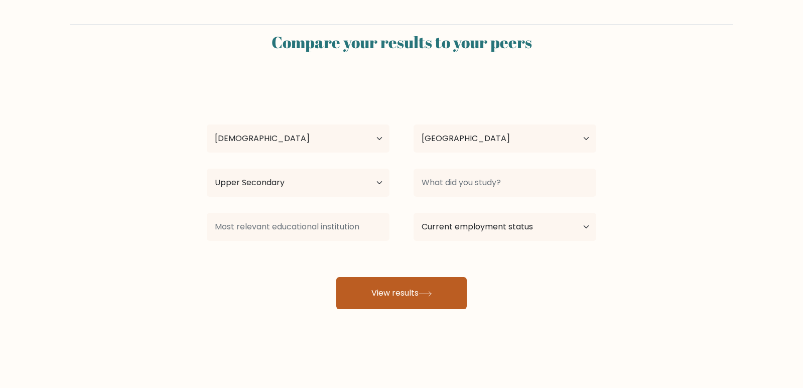
click at [382, 295] on button "View results" at bounding box center [401, 293] width 130 height 32
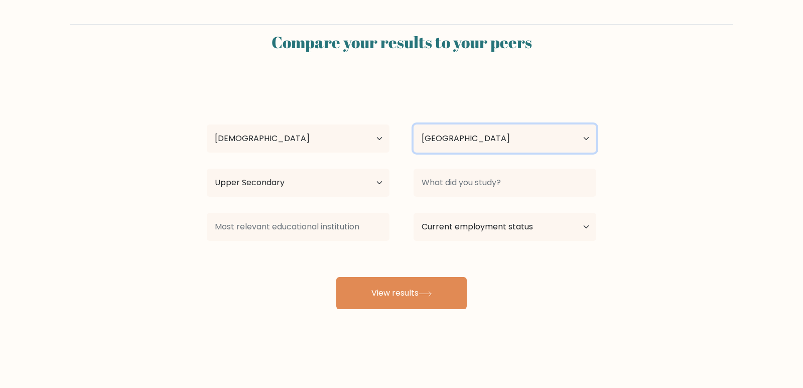
click at [440, 136] on select "Country [GEOGRAPHIC_DATA] [GEOGRAPHIC_DATA] [GEOGRAPHIC_DATA] [US_STATE] [GEOGR…" at bounding box center [504, 138] width 183 height 28
click at [389, 254] on div "[PERSON_NAME] Age Under [DEMOGRAPHIC_DATA] [DEMOGRAPHIC_DATA] [DEMOGRAPHIC_DATA…" at bounding box center [401, 198] width 401 height 221
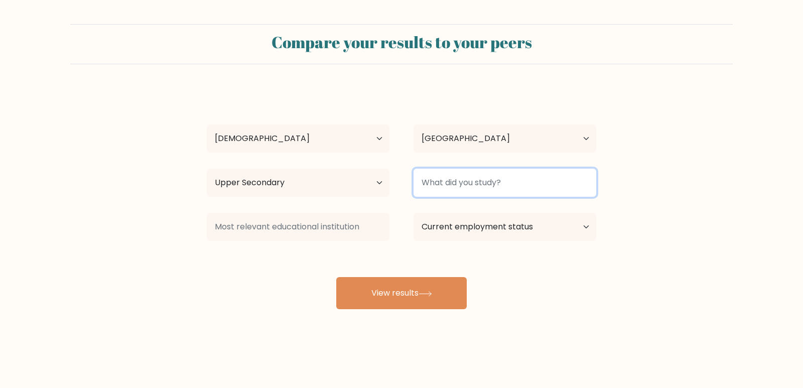
click at [440, 184] on input at bounding box center [504, 183] width 183 height 28
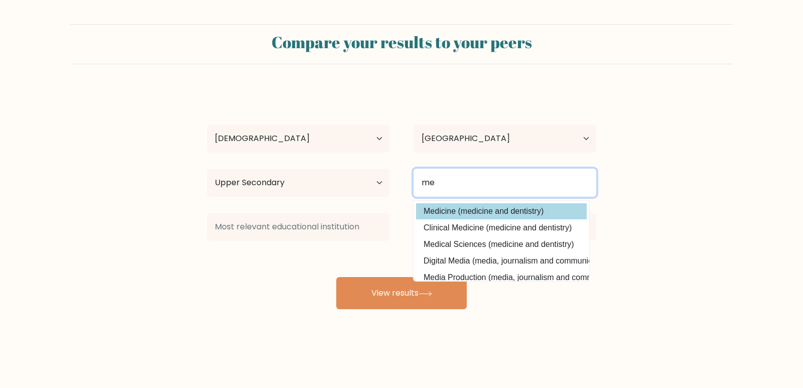
type input "me"
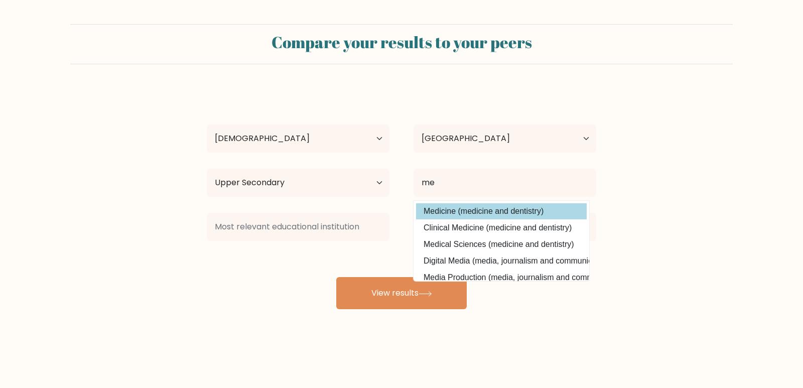
click at [455, 212] on div "[PERSON_NAME] Age Under [DEMOGRAPHIC_DATA] [DEMOGRAPHIC_DATA] [DEMOGRAPHIC_DATA…" at bounding box center [401, 198] width 401 height 221
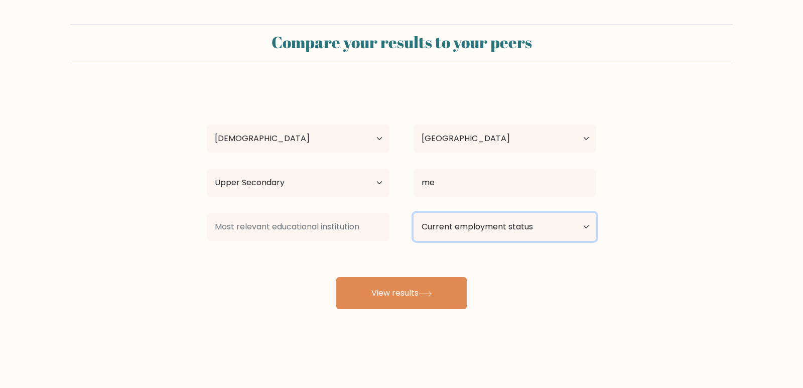
click at [450, 223] on select "Current employment status Employed Student Retired Other / prefer not to answer" at bounding box center [504, 227] width 183 height 28
select select "student"
click at [413, 213] on select "Current employment status Employed Student Retired Other / prefer not to answer" at bounding box center [504, 227] width 183 height 28
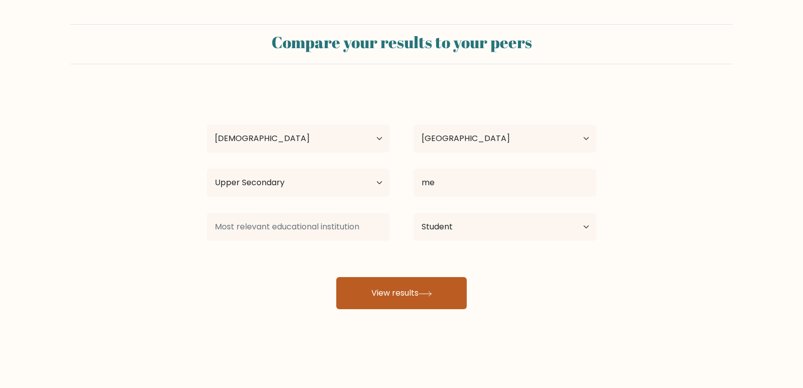
click at [418, 294] on button "View results" at bounding box center [401, 293] width 130 height 32
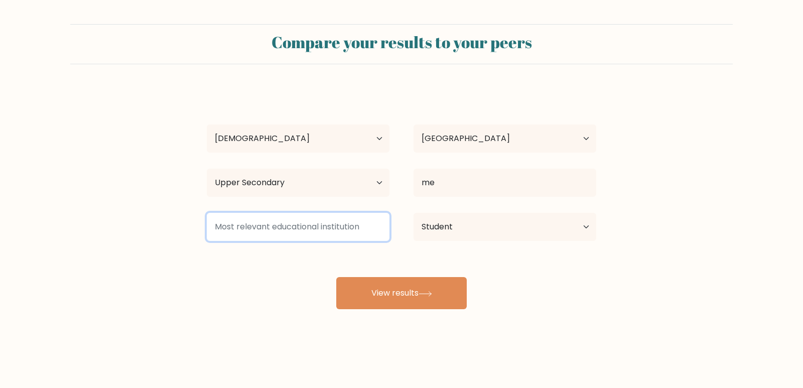
click at [285, 226] on input at bounding box center [298, 227] width 183 height 28
type input "a"
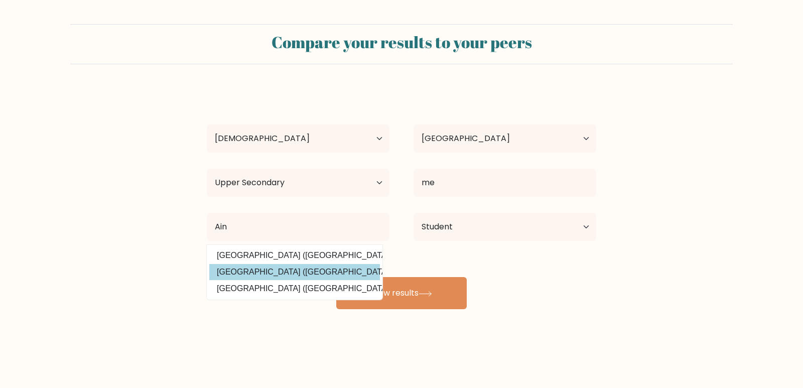
click at [249, 270] on div "[PERSON_NAME] Age Under [DEMOGRAPHIC_DATA] [DEMOGRAPHIC_DATA] [DEMOGRAPHIC_DATA…" at bounding box center [401, 198] width 401 height 221
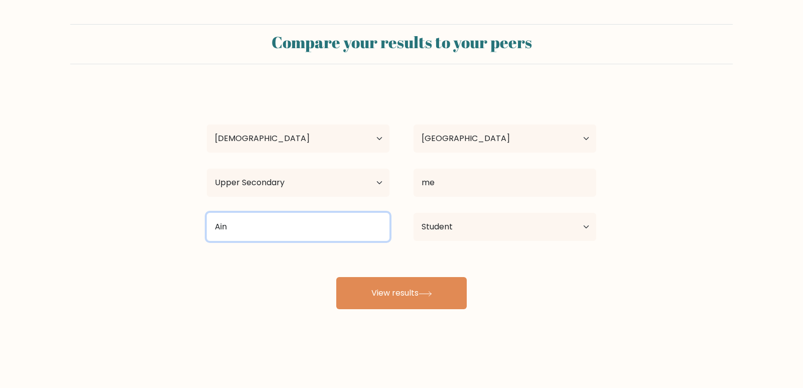
click at [265, 234] on input "Ain" at bounding box center [298, 227] width 183 height 28
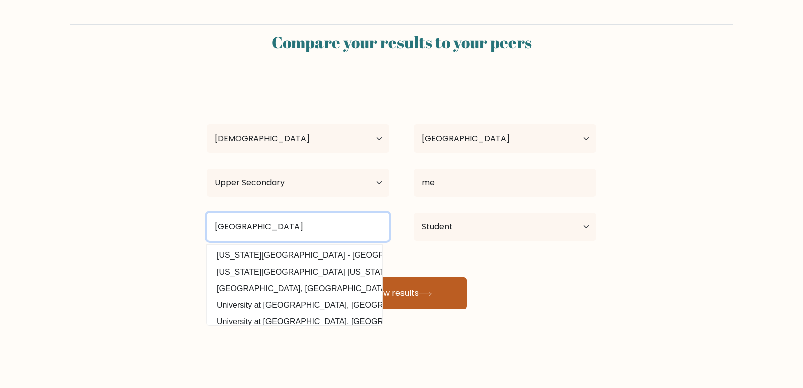
type input "[GEOGRAPHIC_DATA]"
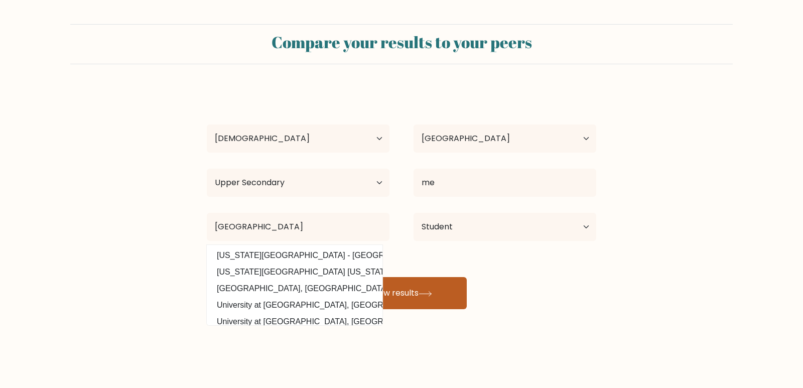
drag, startPoint x: 448, startPoint y: 290, endPoint x: 443, endPoint y: 293, distance: 5.4
click at [448, 291] on button "View results" at bounding box center [401, 293] width 130 height 32
